Goal: Task Accomplishment & Management: Manage account settings

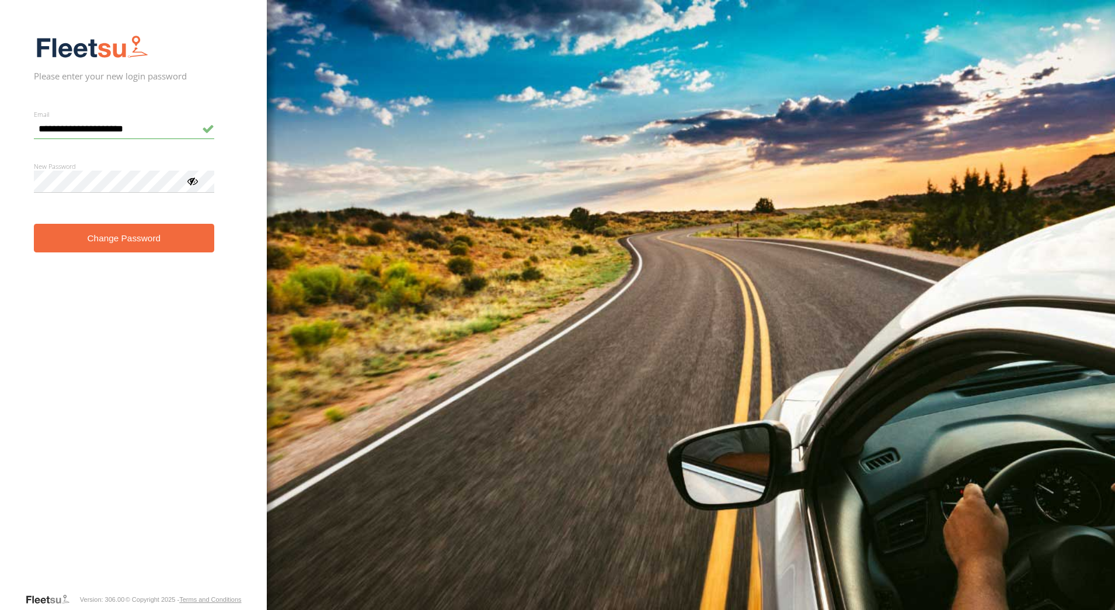
click at [34, 224] on button "Change Password" at bounding box center [124, 238] width 180 height 29
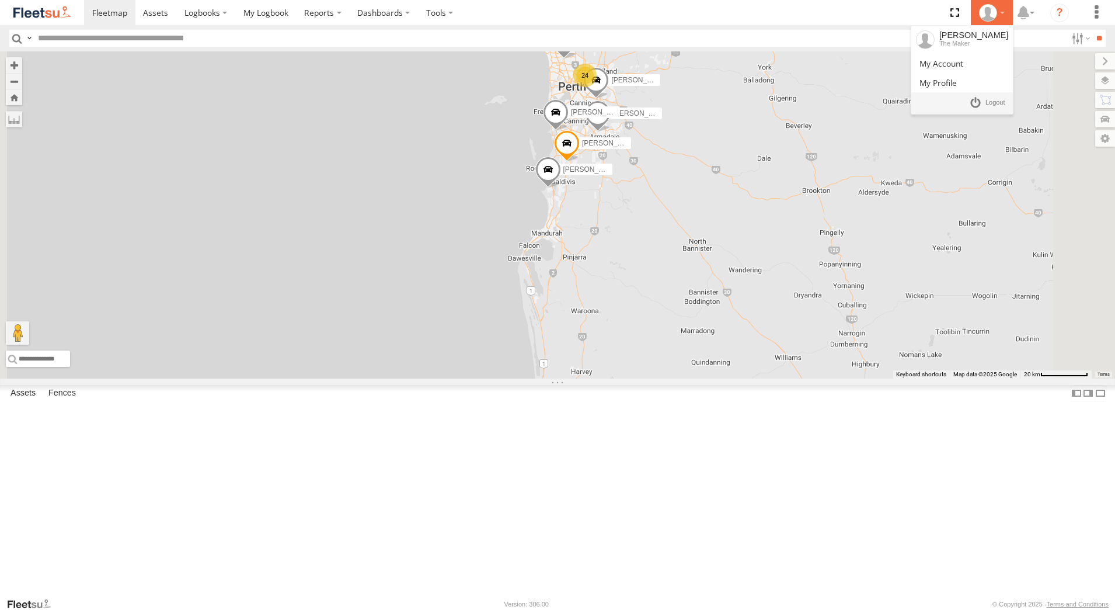
click at [1002, 13] on div at bounding box center [992, 13] width 34 height 18
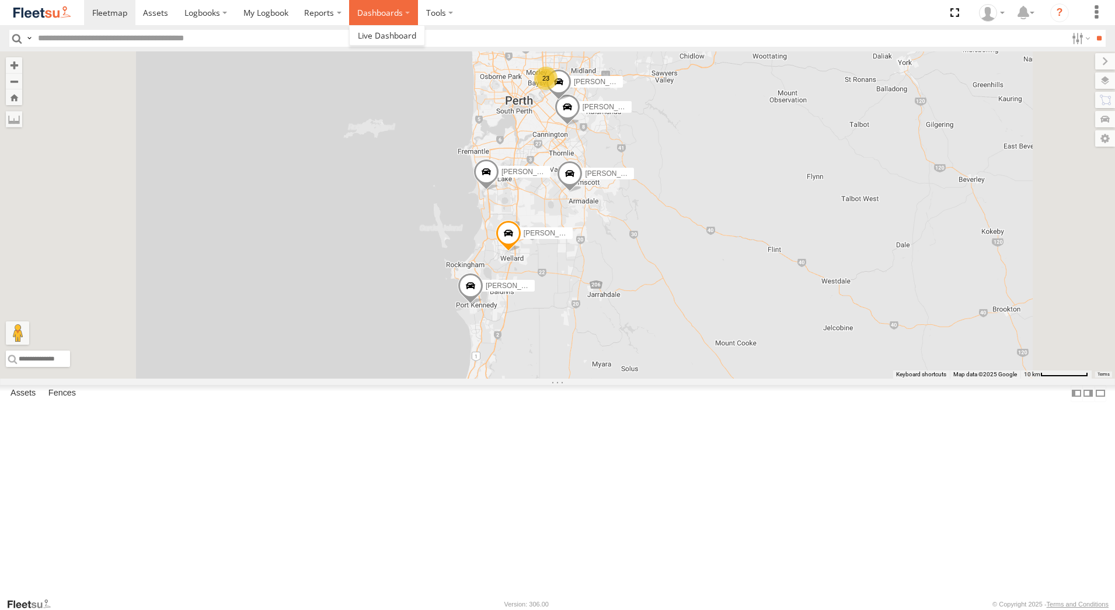
click at [406, 14] on label "Dashboards" at bounding box center [383, 12] width 69 height 25
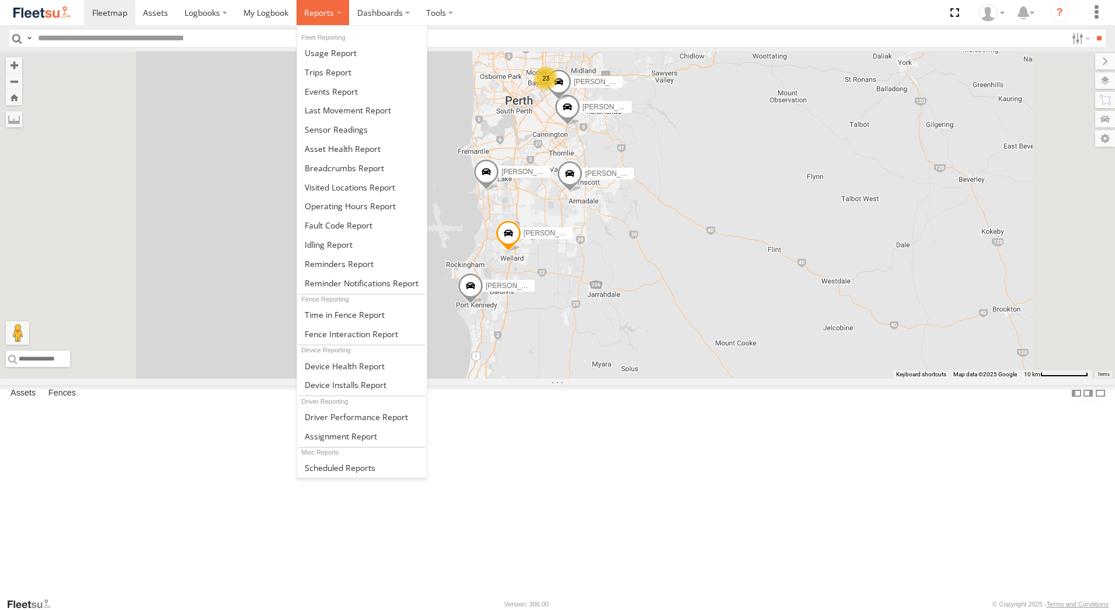
click at [337, 13] on label at bounding box center [323, 12] width 53 height 25
click at [340, 75] on span at bounding box center [328, 72] width 47 height 11
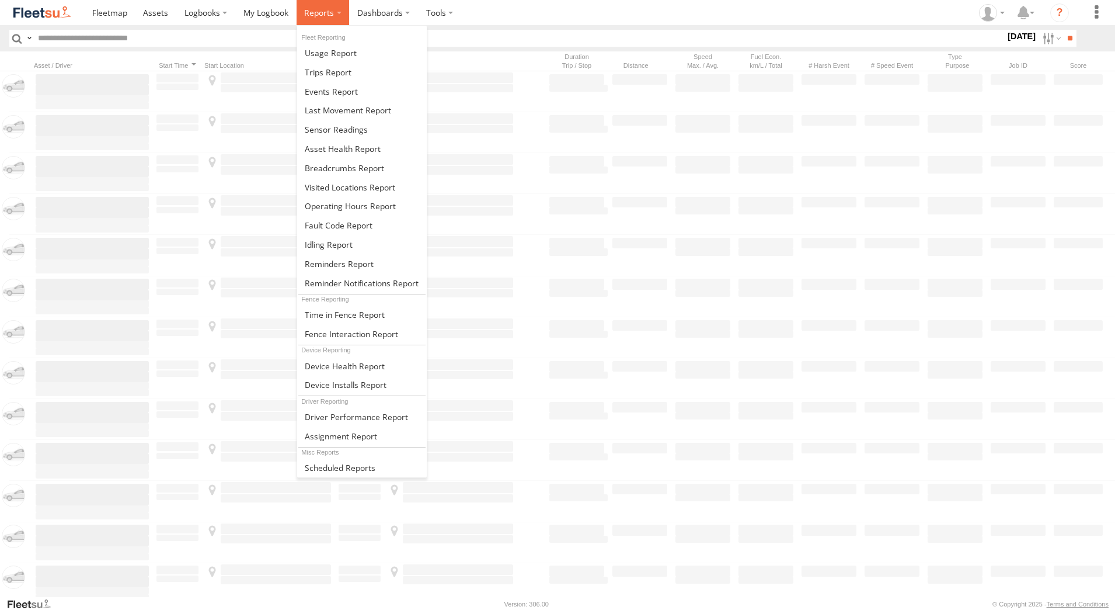
click at [336, 11] on label at bounding box center [323, 12] width 53 height 25
click at [336, 53] on span at bounding box center [331, 52] width 52 height 11
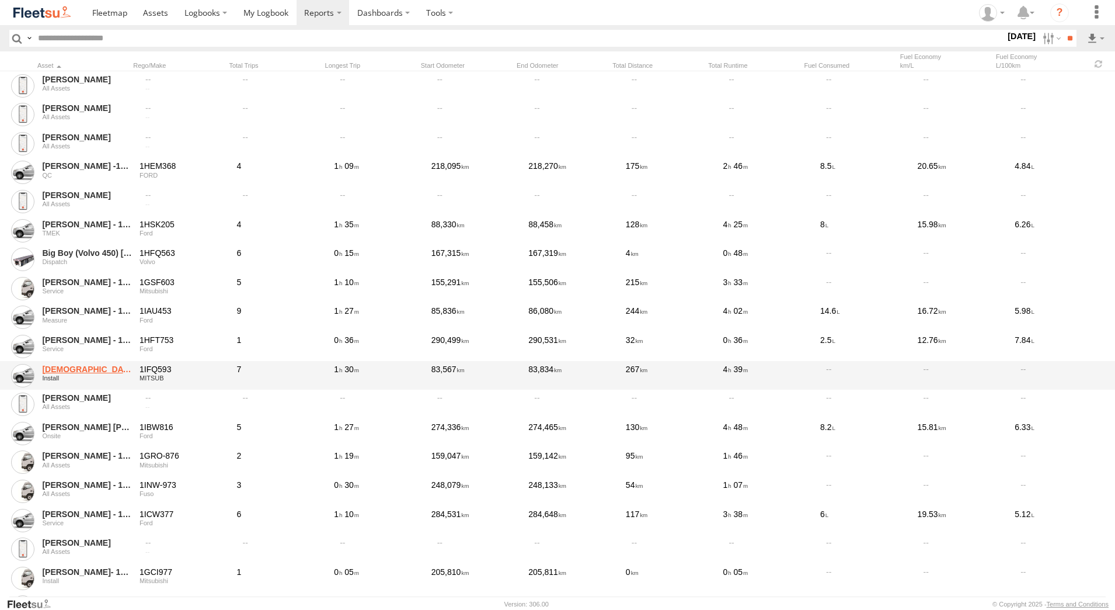
click at [91, 371] on link "Christian Davies - 1IFQ593" at bounding box center [86, 369] width 89 height 11
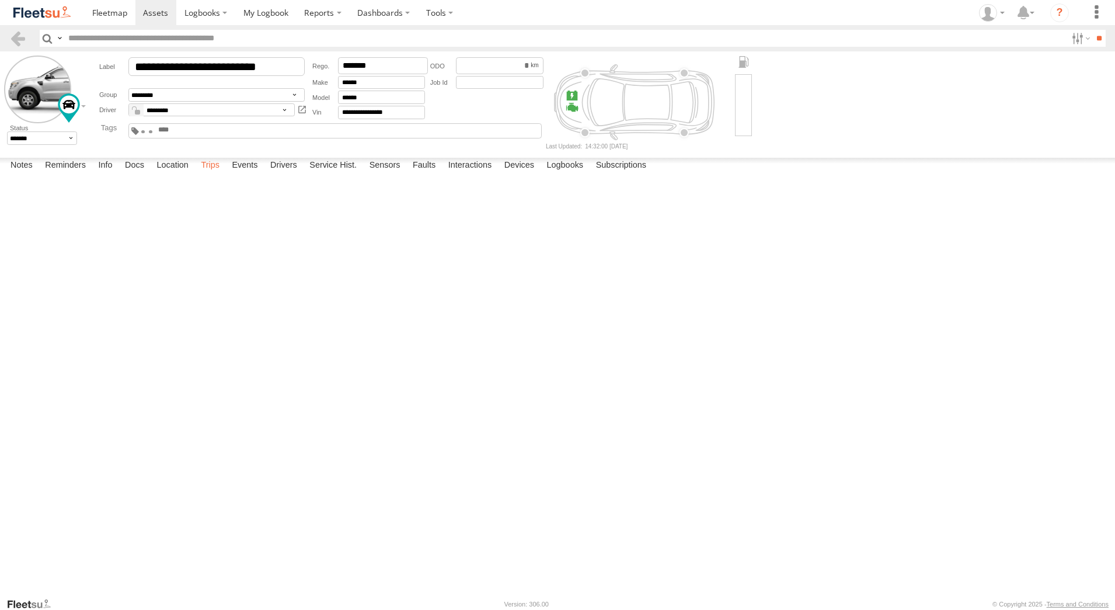
click at [220, 174] on label "Trips" at bounding box center [210, 166] width 30 height 16
